Goal: Check status: Check status

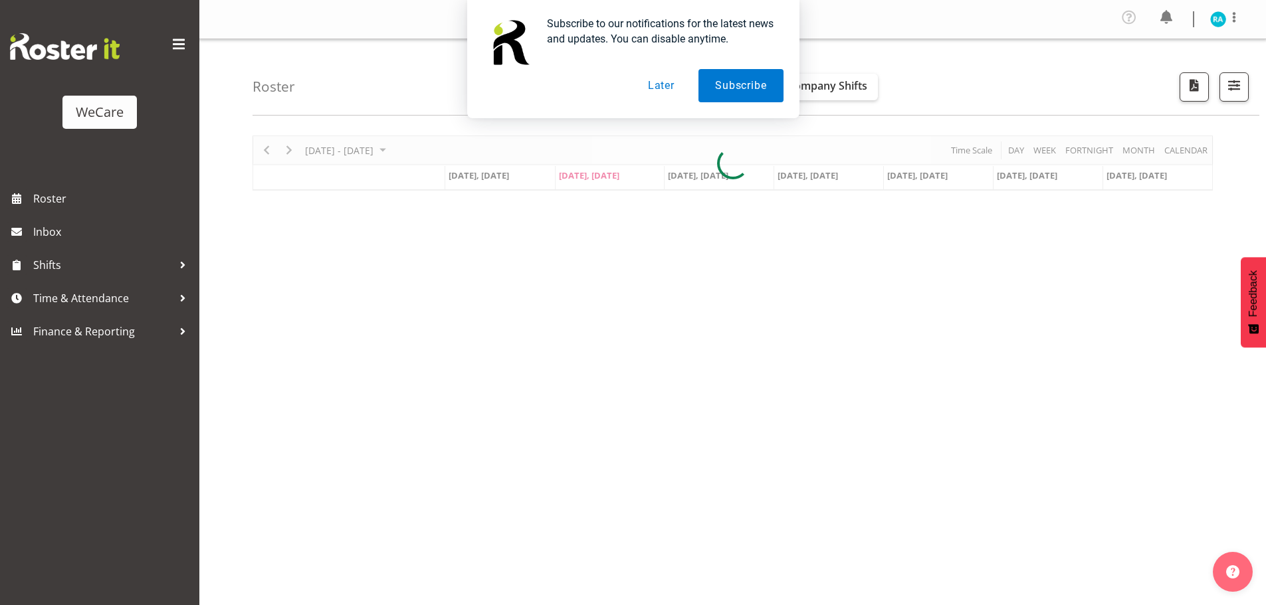
click at [646, 64] on div at bounding box center [633, 42] width 300 height 53
click at [657, 82] on button "Later" at bounding box center [661, 85] width 60 height 33
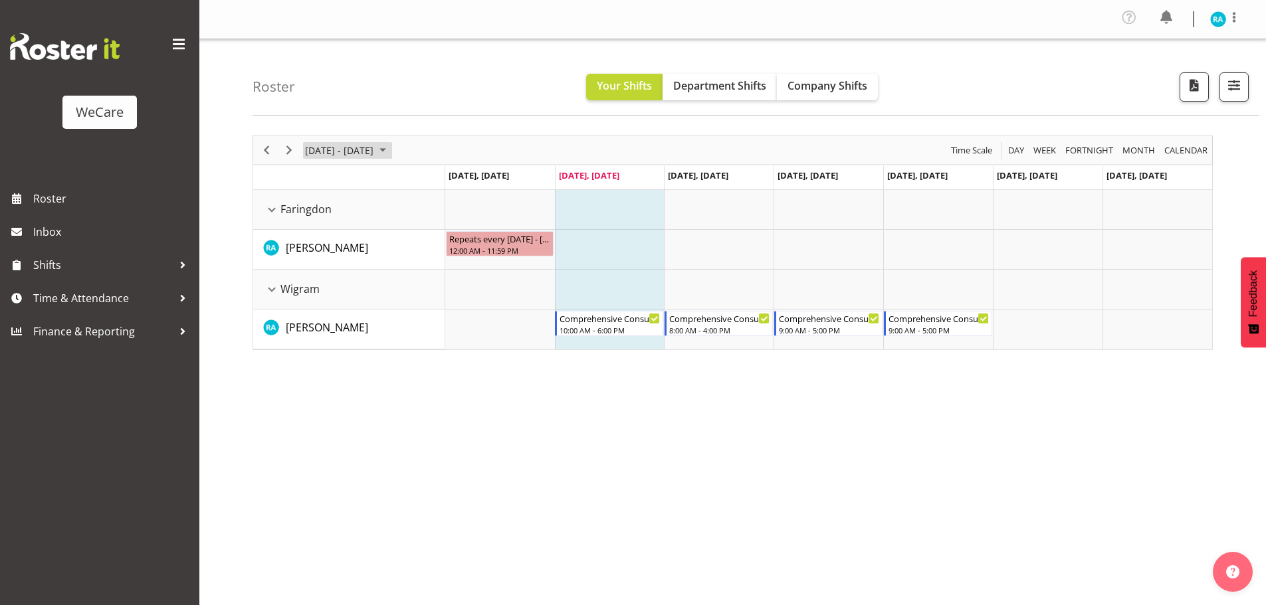
click at [391, 149] on span "September 01 - 07, 2025" at bounding box center [383, 150] width 16 height 17
click at [335, 325] on span "30" at bounding box center [340, 320] width 20 height 20
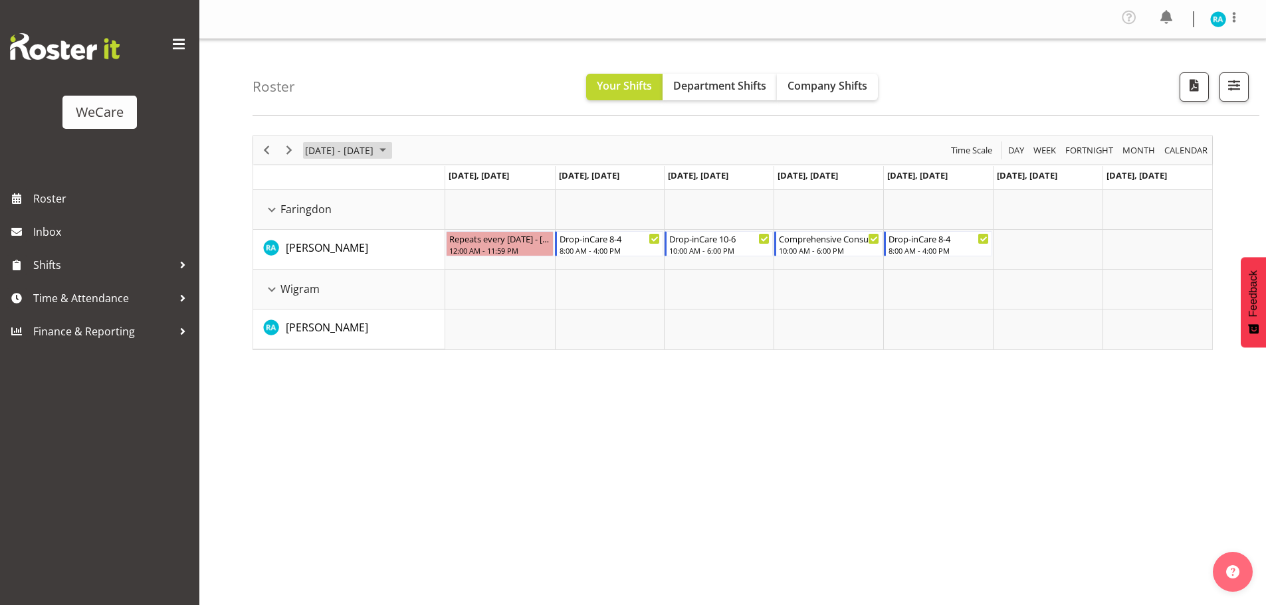
click at [343, 153] on span "[DATE] - [DATE]" at bounding box center [339, 150] width 71 height 17
click at [341, 297] on span "23" at bounding box center [340, 297] width 20 height 20
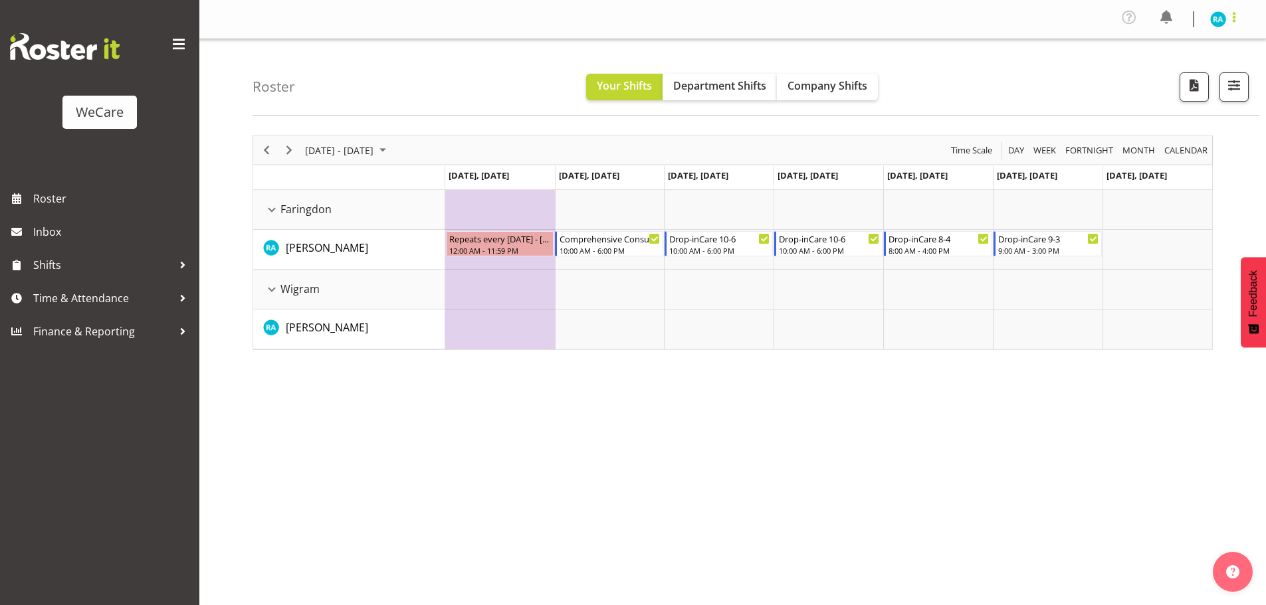
click at [1226, 13] on span at bounding box center [1234, 17] width 16 height 16
click at [1173, 77] on link "Log Out" at bounding box center [1178, 73] width 128 height 24
